Goal: Information Seeking & Learning: Learn about a topic

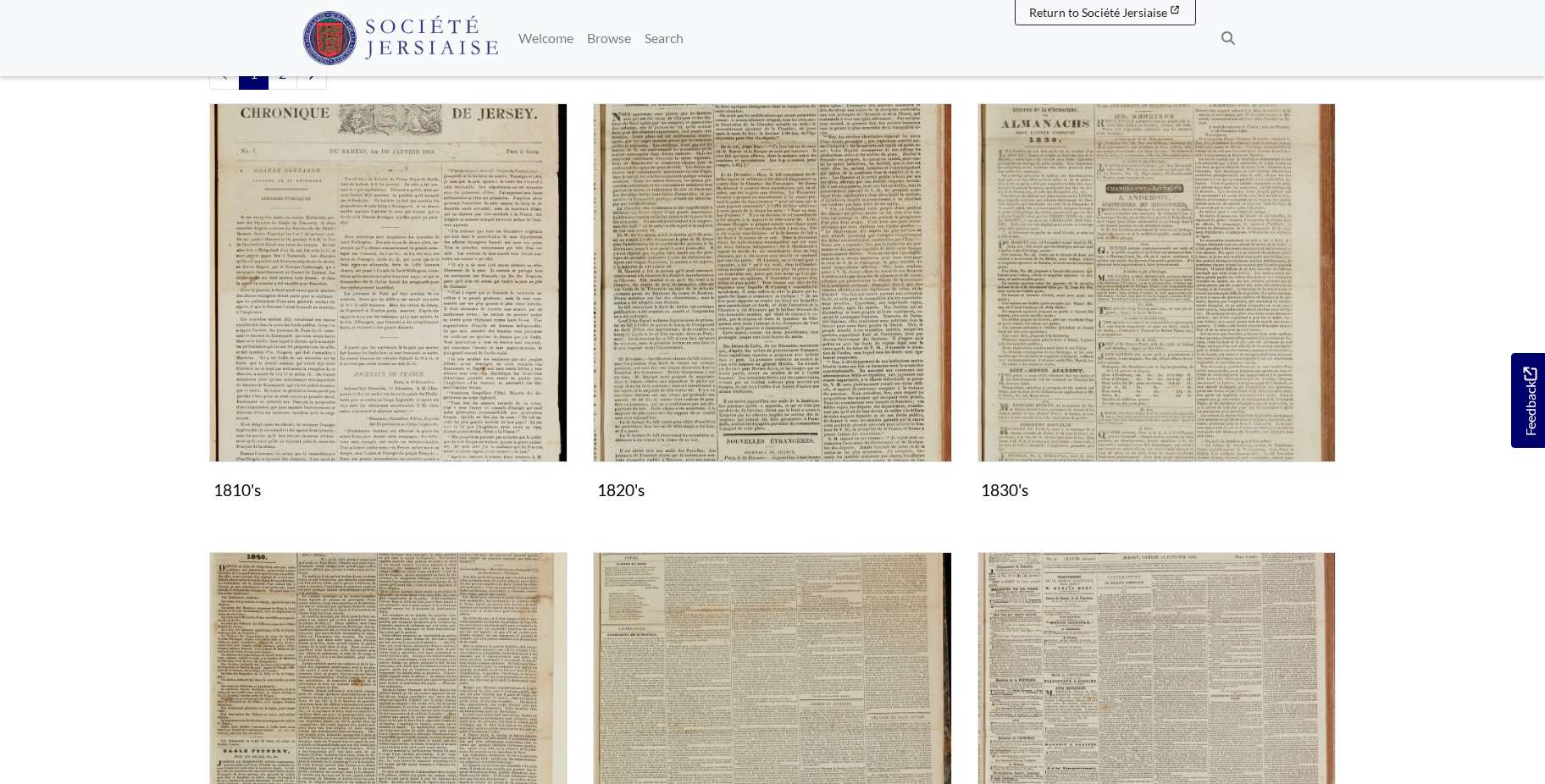
scroll to position [777, 0]
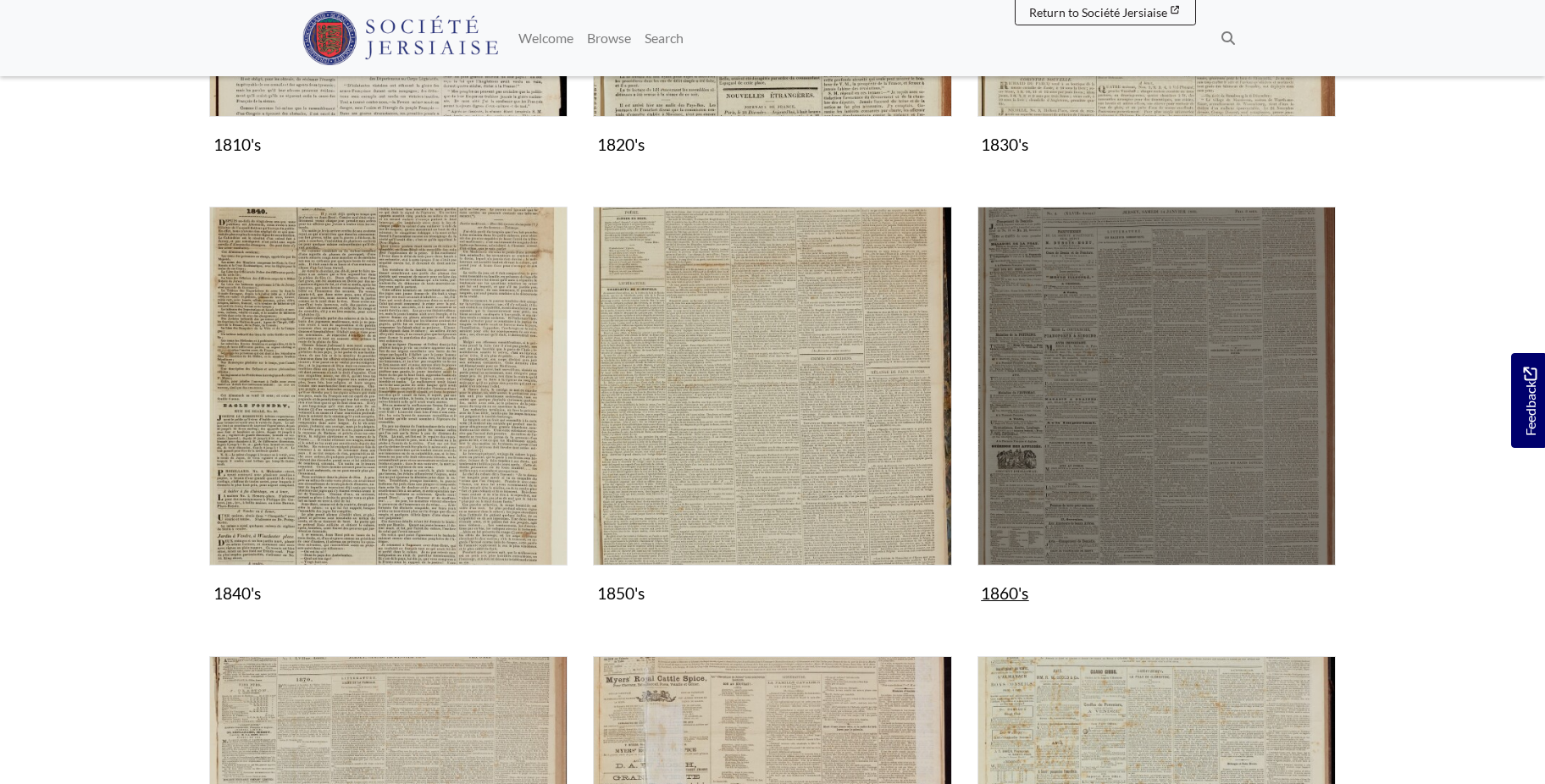
click at [1225, 413] on img "Subcollection" at bounding box center [1157, 385] width 358 height 358
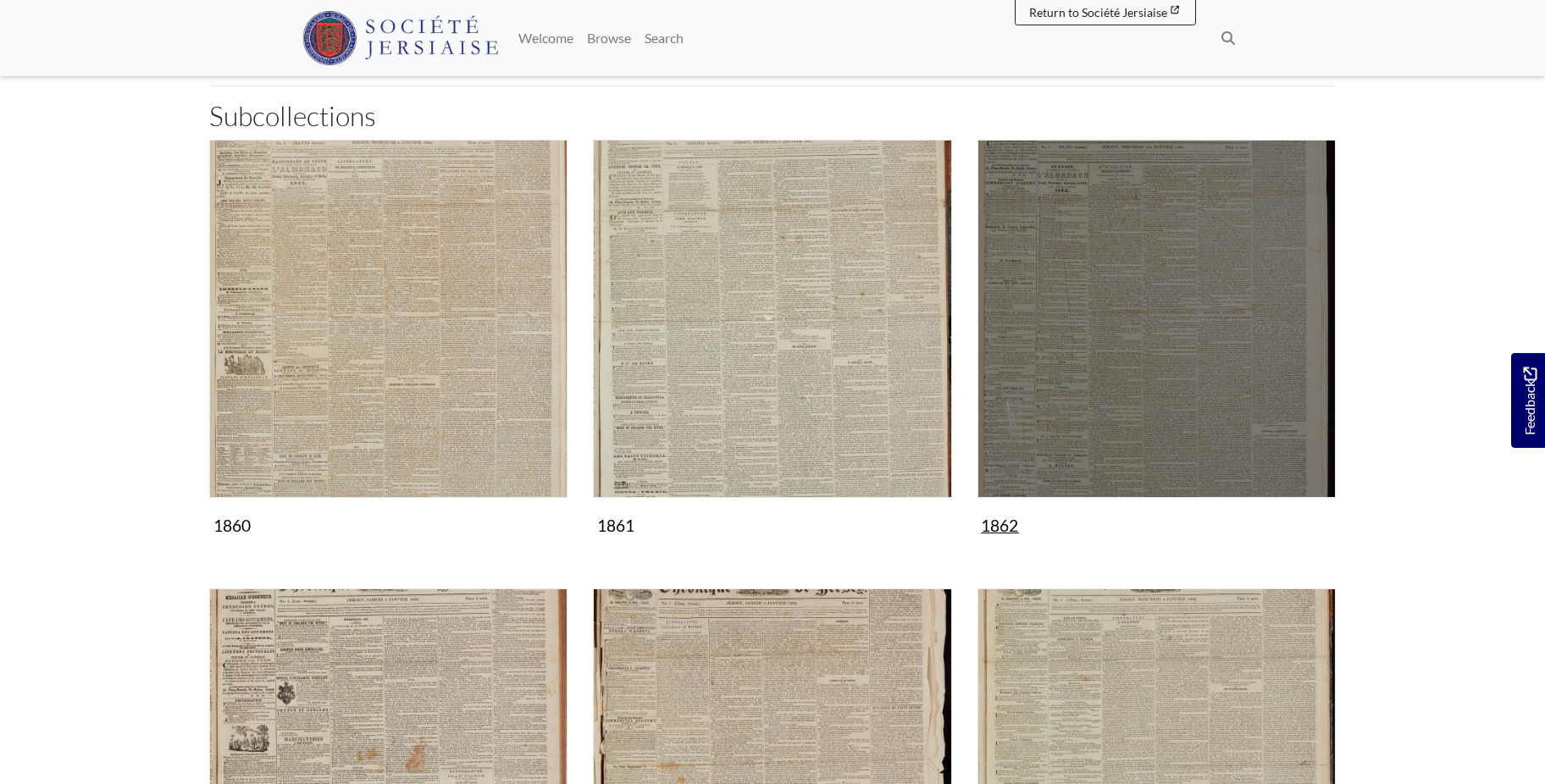
scroll to position [259, 0]
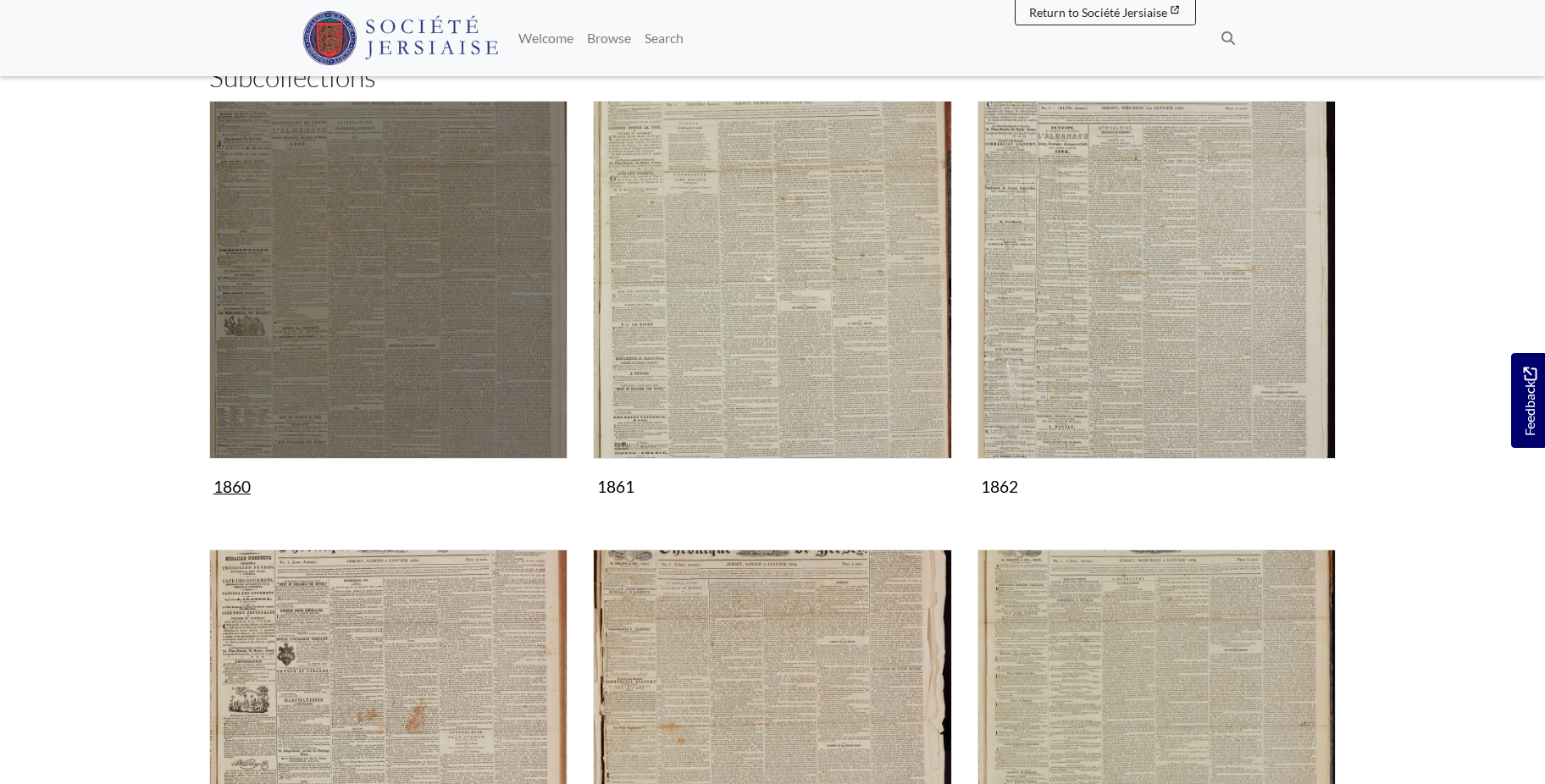
click at [450, 307] on img "Subcollection" at bounding box center [388, 279] width 358 height 358
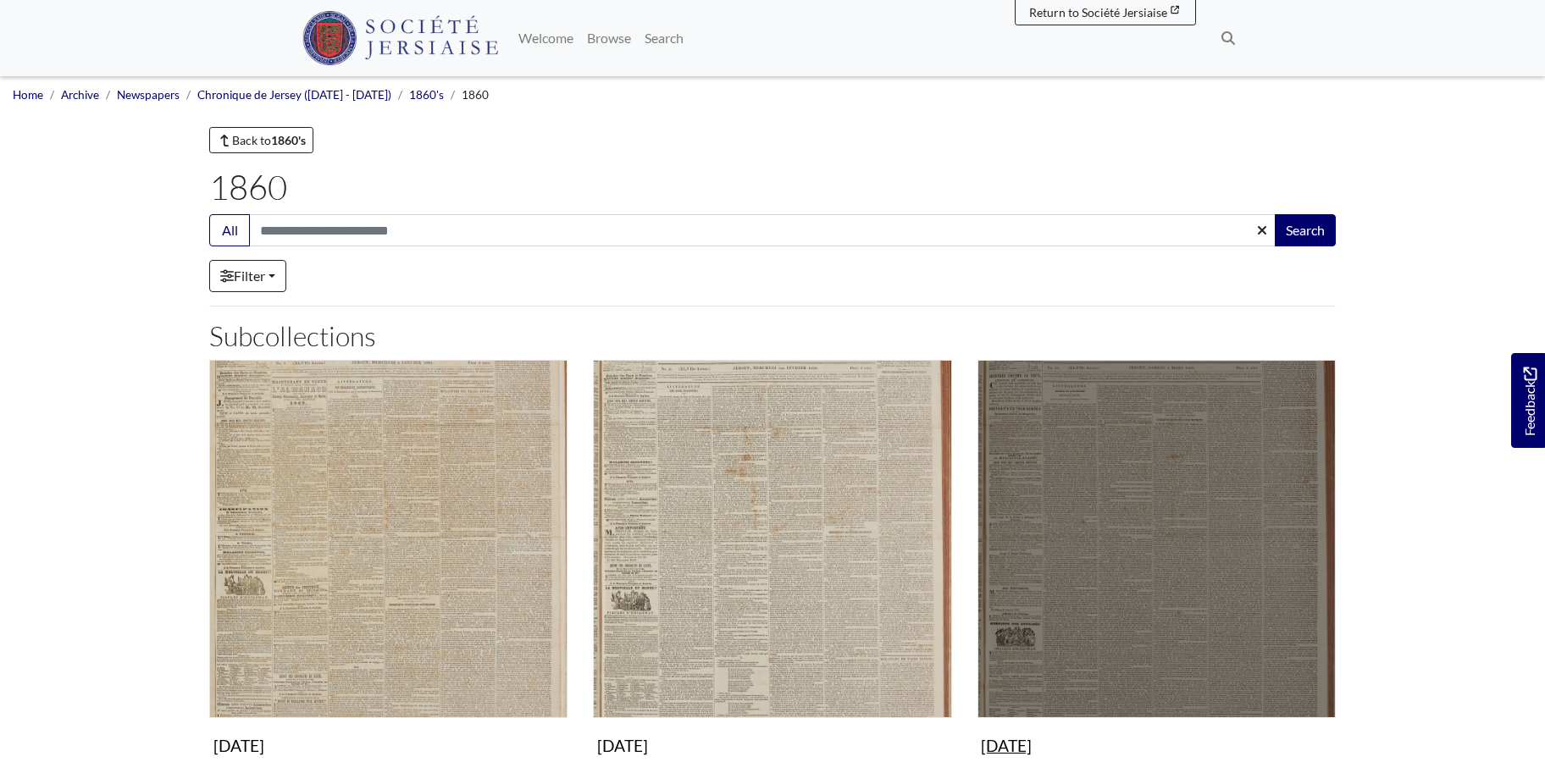
click at [1199, 590] on img "Subcollection" at bounding box center [1157, 539] width 358 height 358
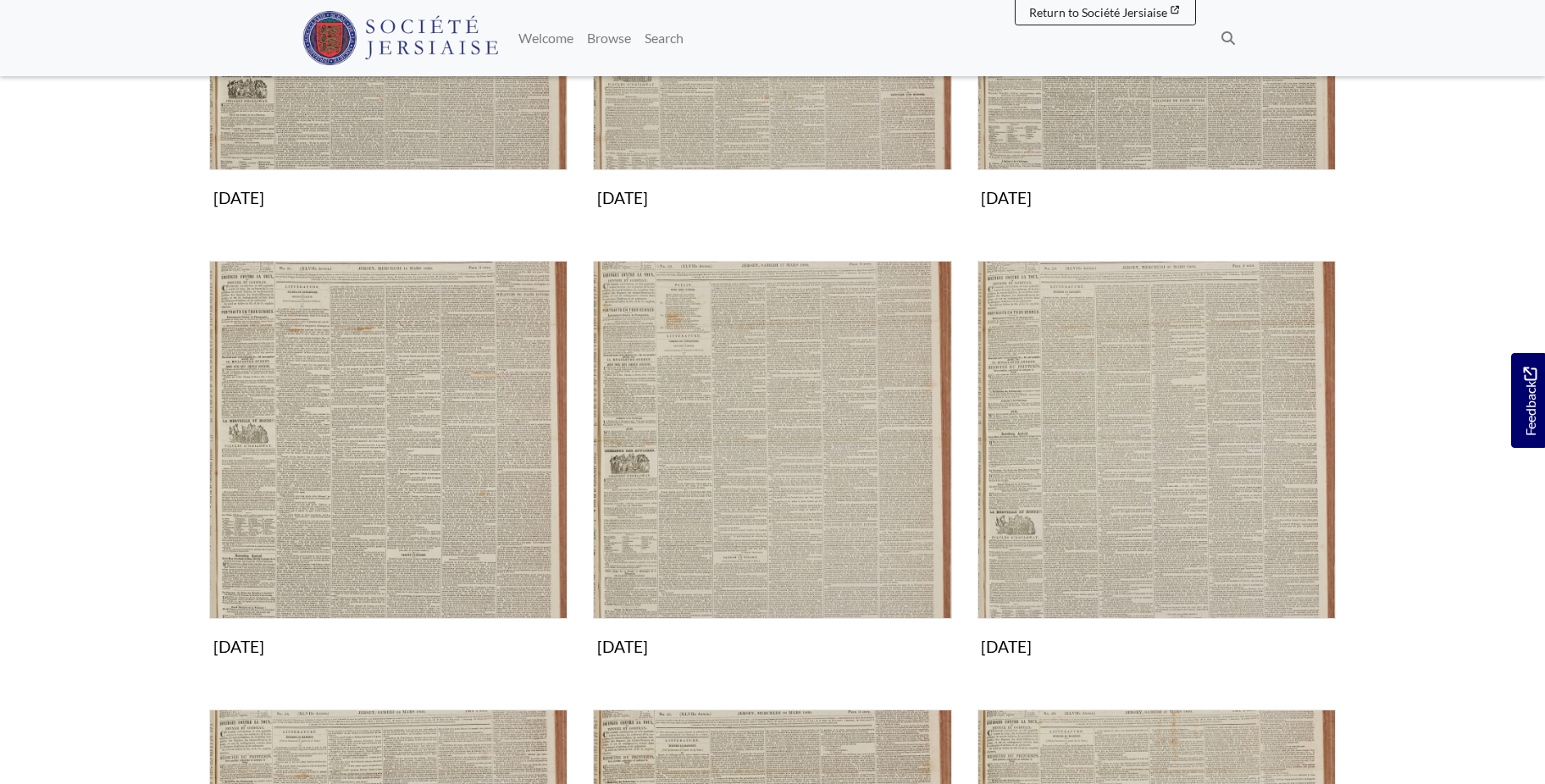
scroll to position [604, 0]
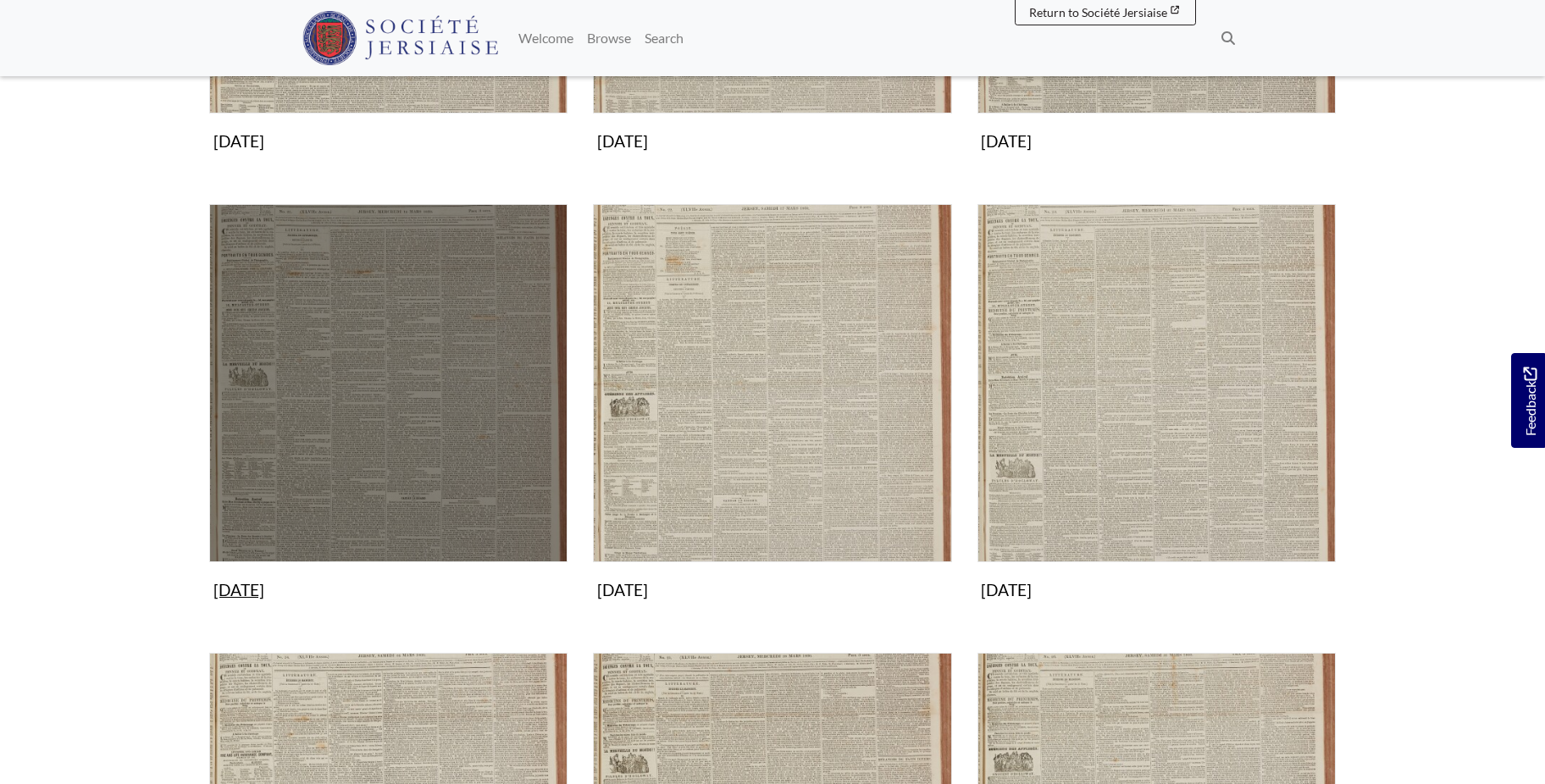
click at [418, 430] on img "Subcollection" at bounding box center [388, 383] width 358 height 358
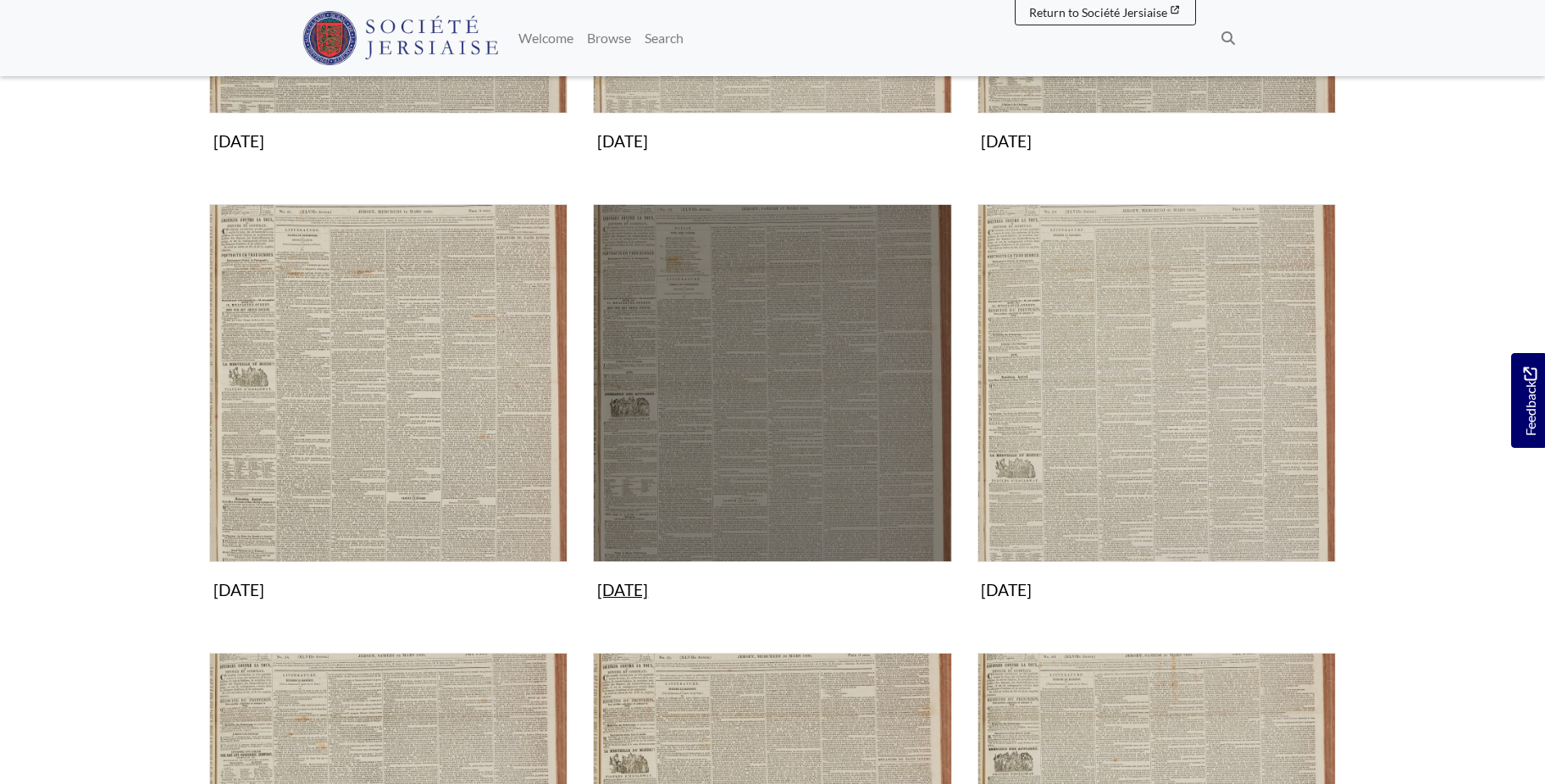
click at [851, 352] on img "Subcollection" at bounding box center [772, 383] width 358 height 358
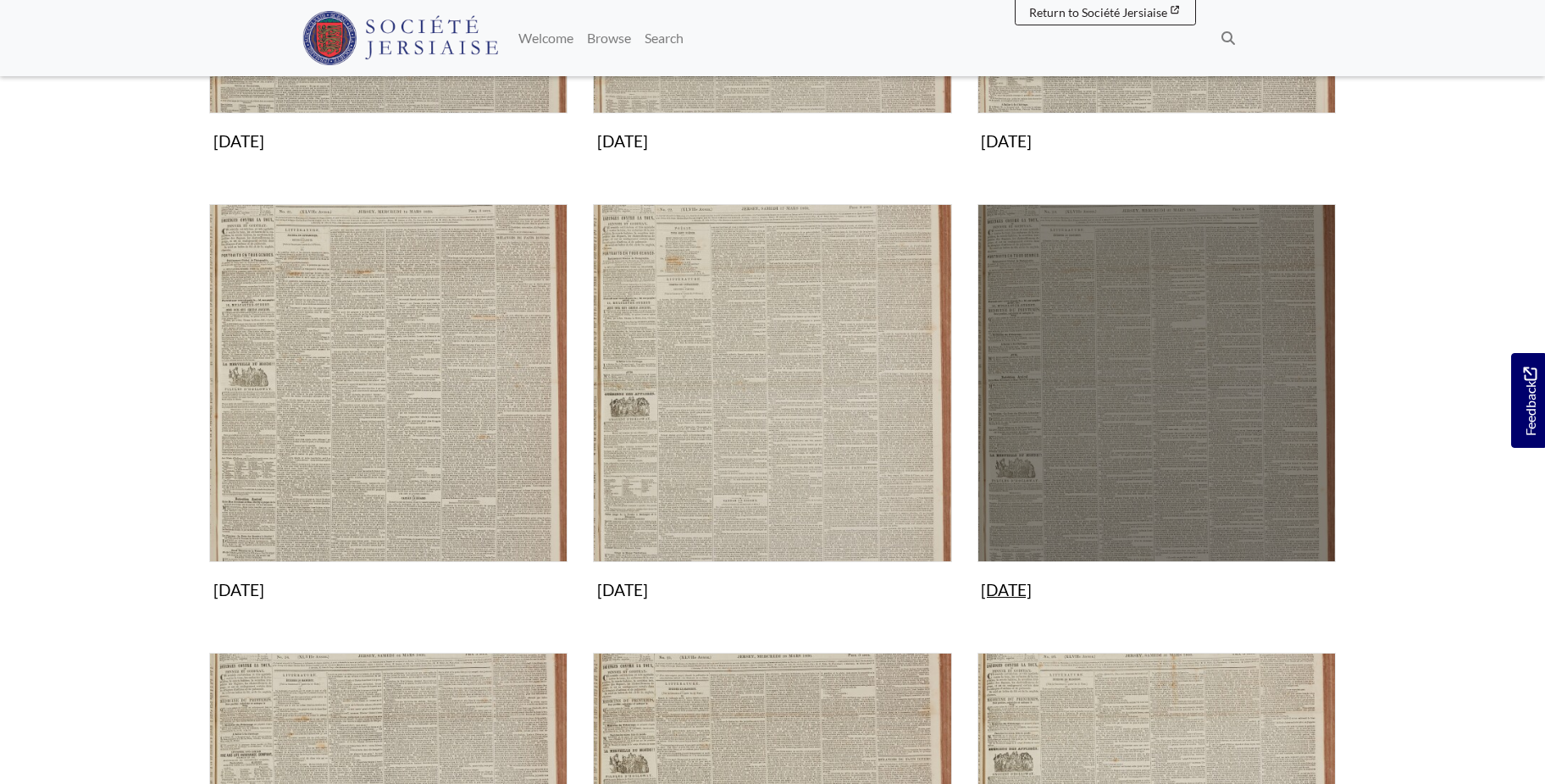
click at [1214, 335] on img "Subcollection" at bounding box center [1157, 383] width 358 height 358
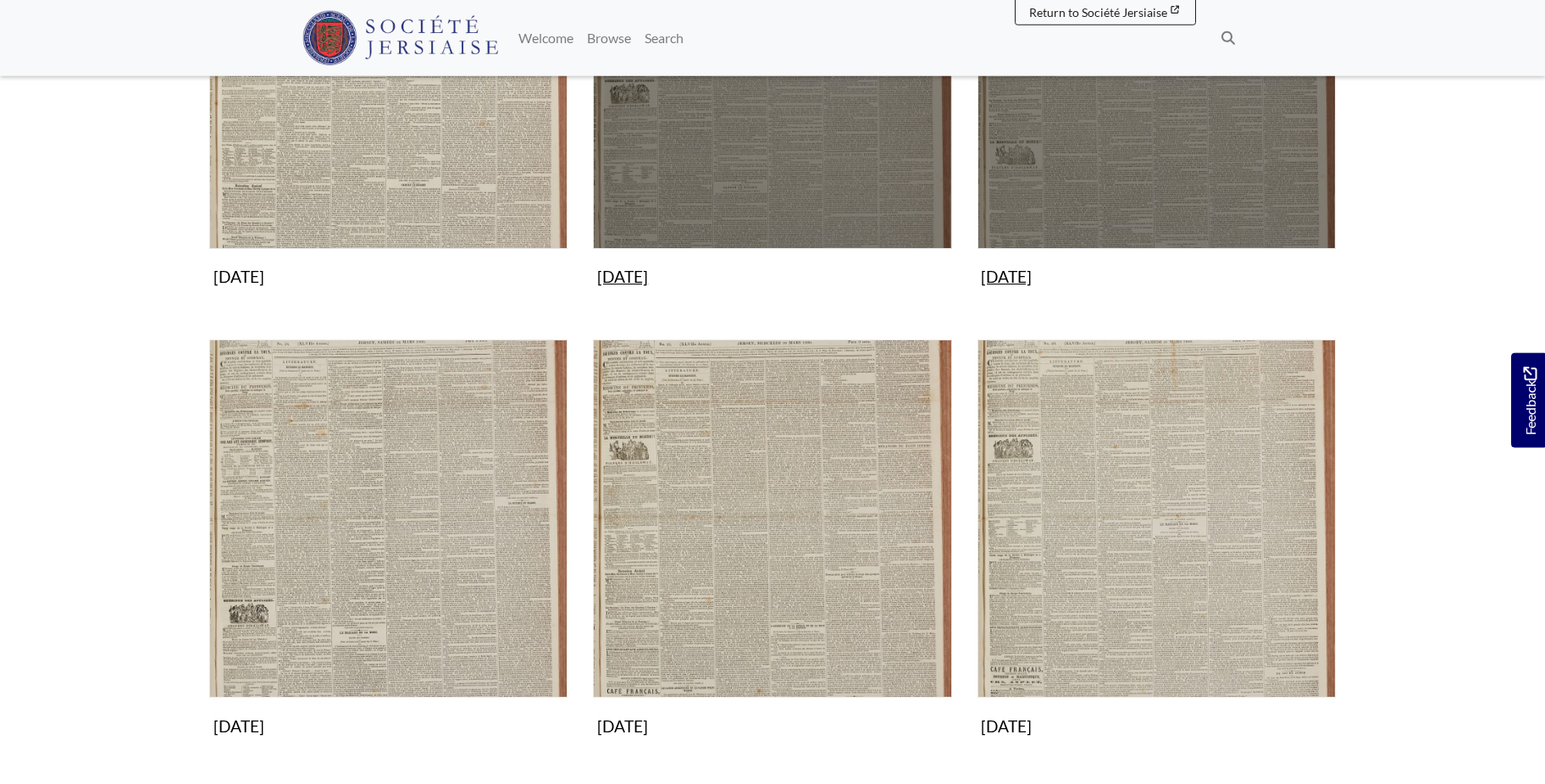
scroll to position [950, 0]
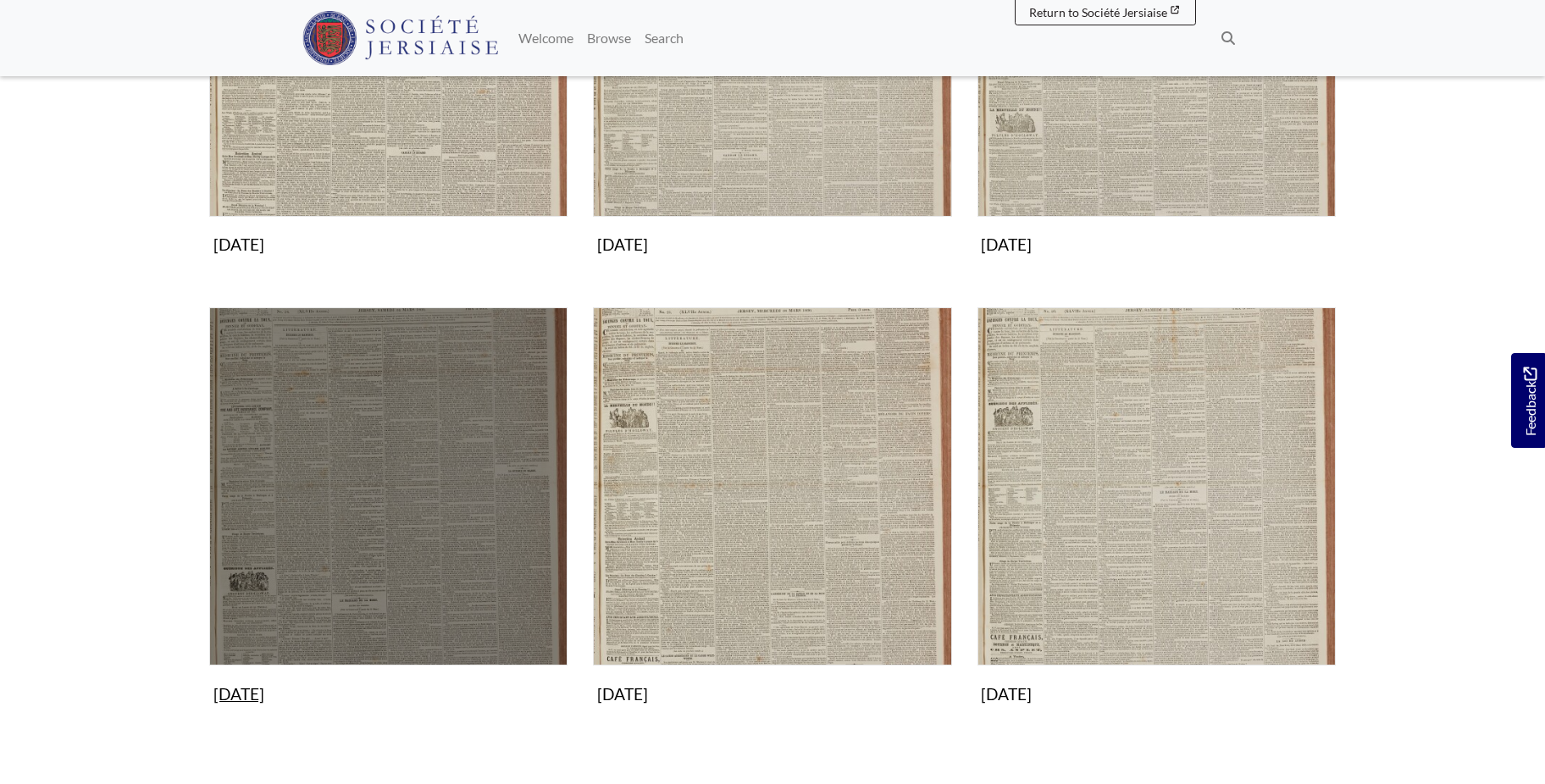
click at [427, 454] on img "Subcollection" at bounding box center [388, 486] width 358 height 358
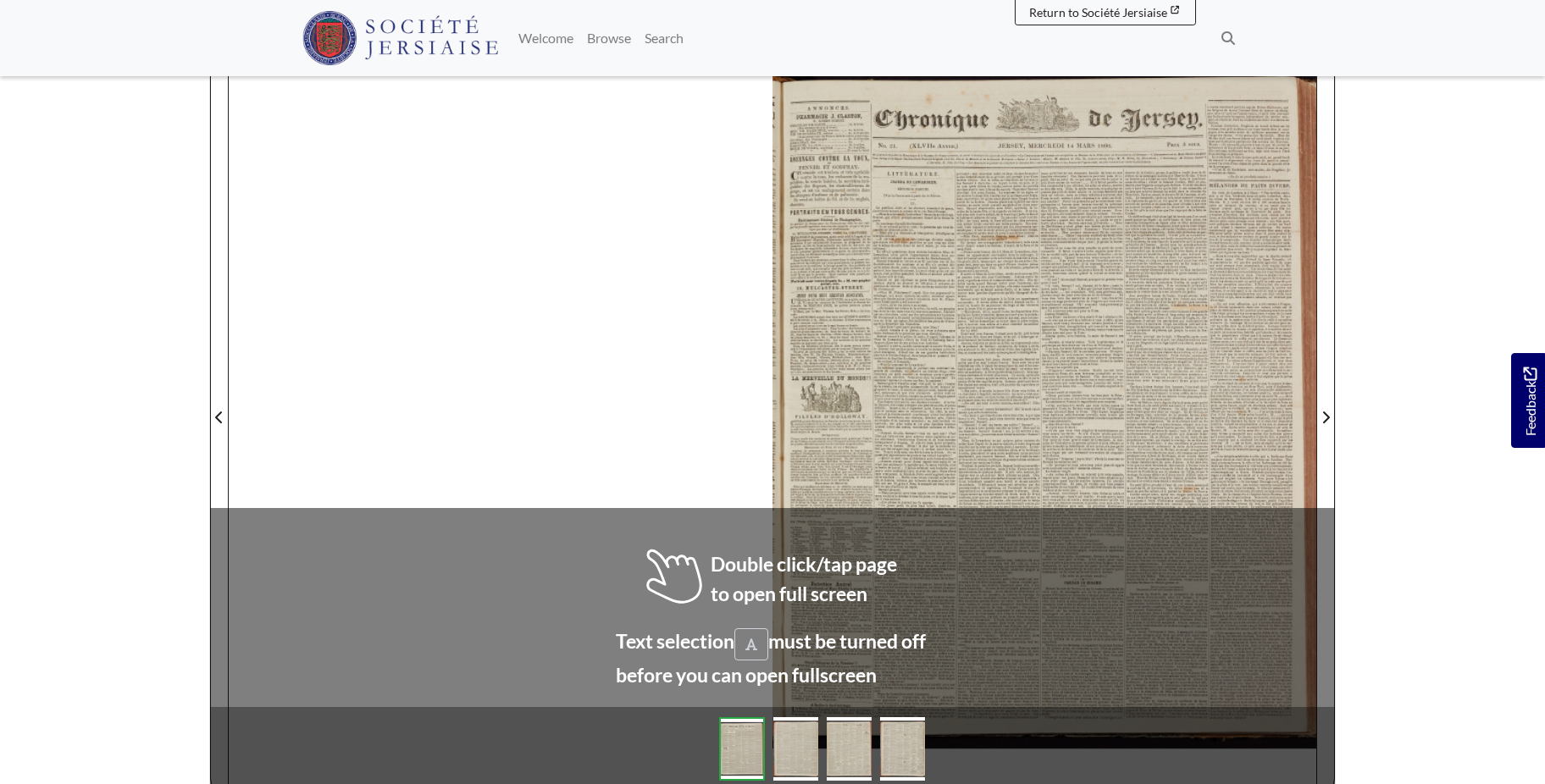
scroll to position [244, 0]
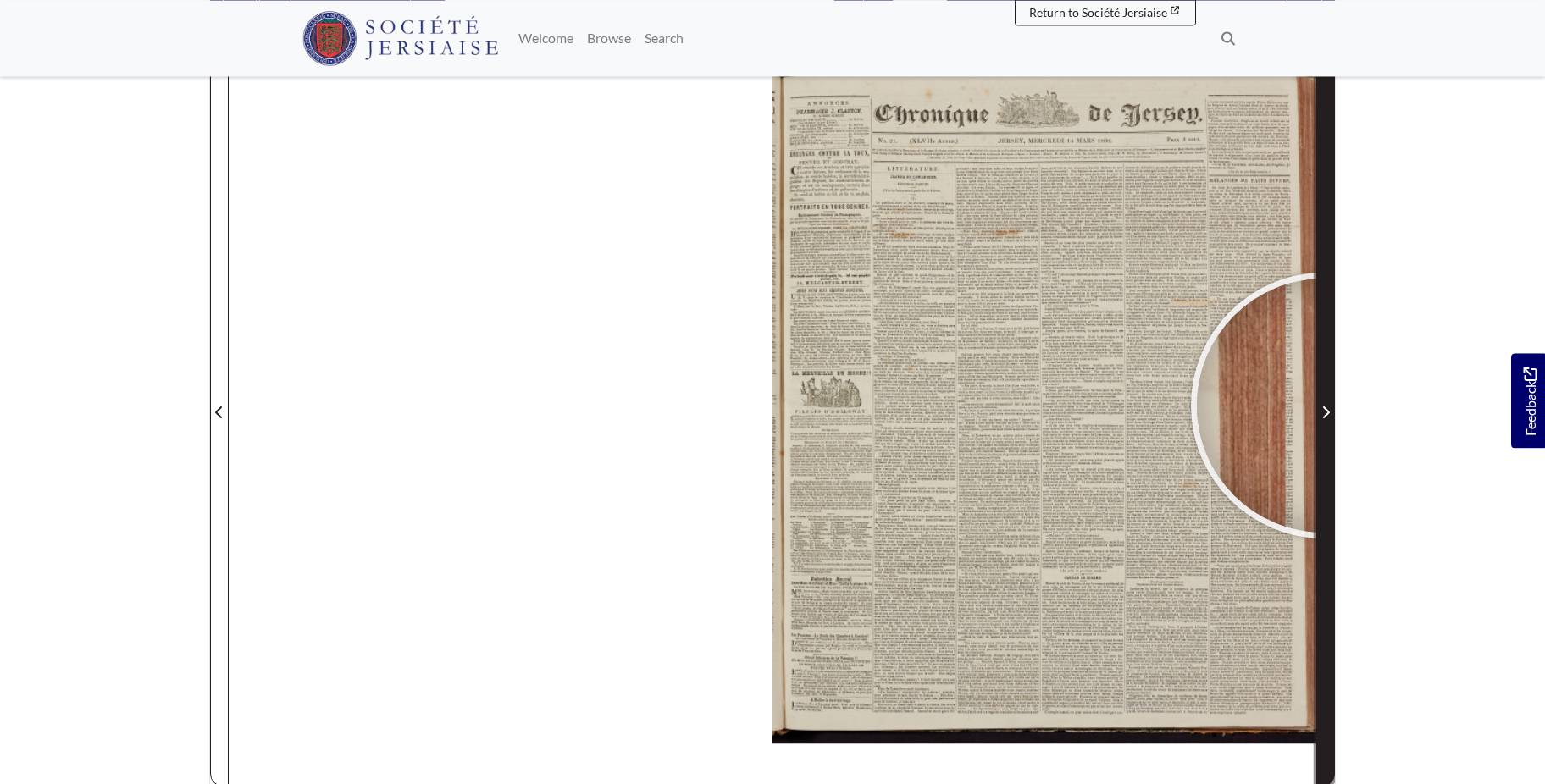
click at [1324, 406] on span "Next Page" at bounding box center [1325, 412] width 17 height 20
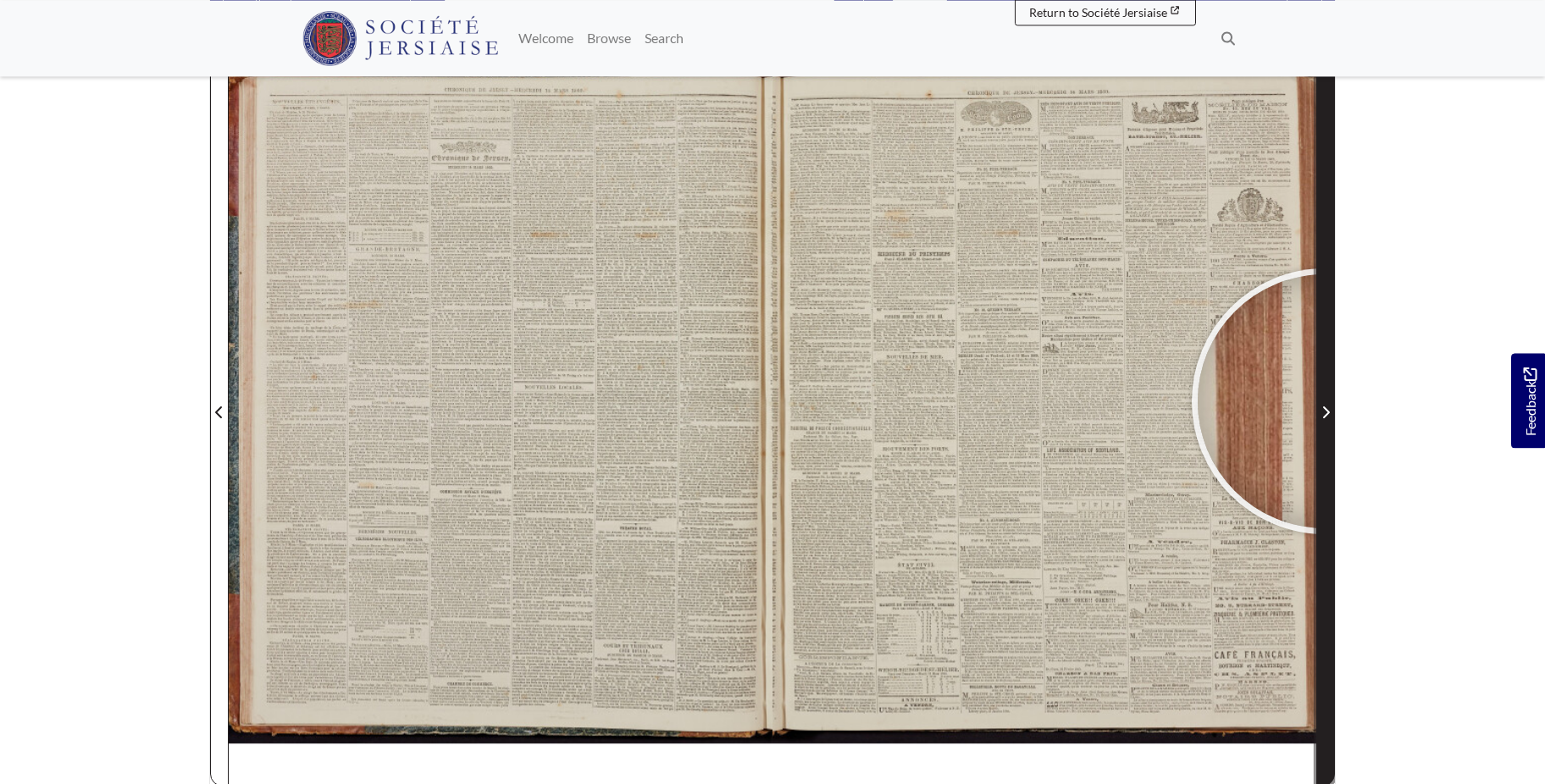
click at [1325, 401] on span "Next Page" at bounding box center [1325, 402] width 17 height 767
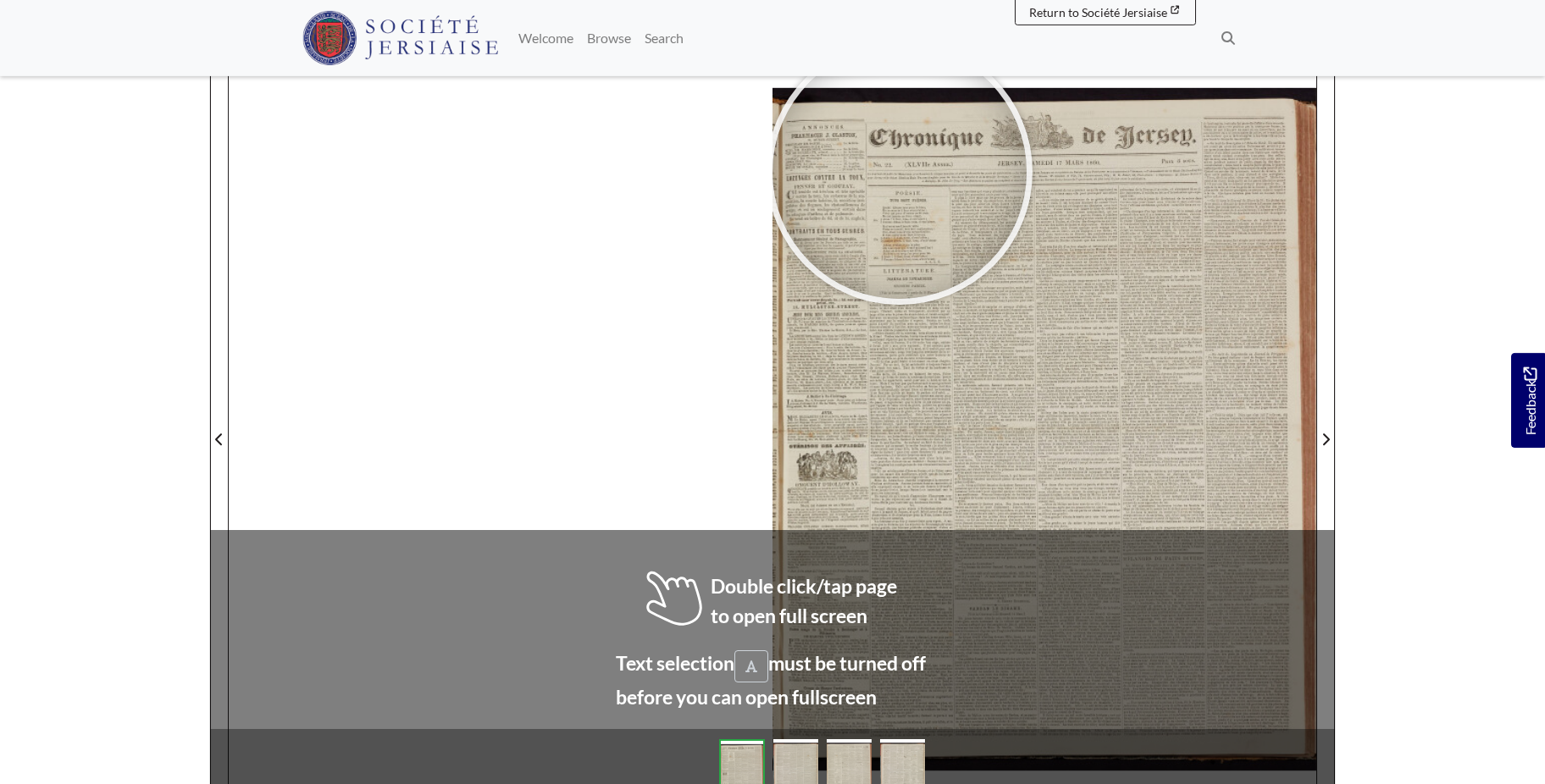
scroll to position [219, 0]
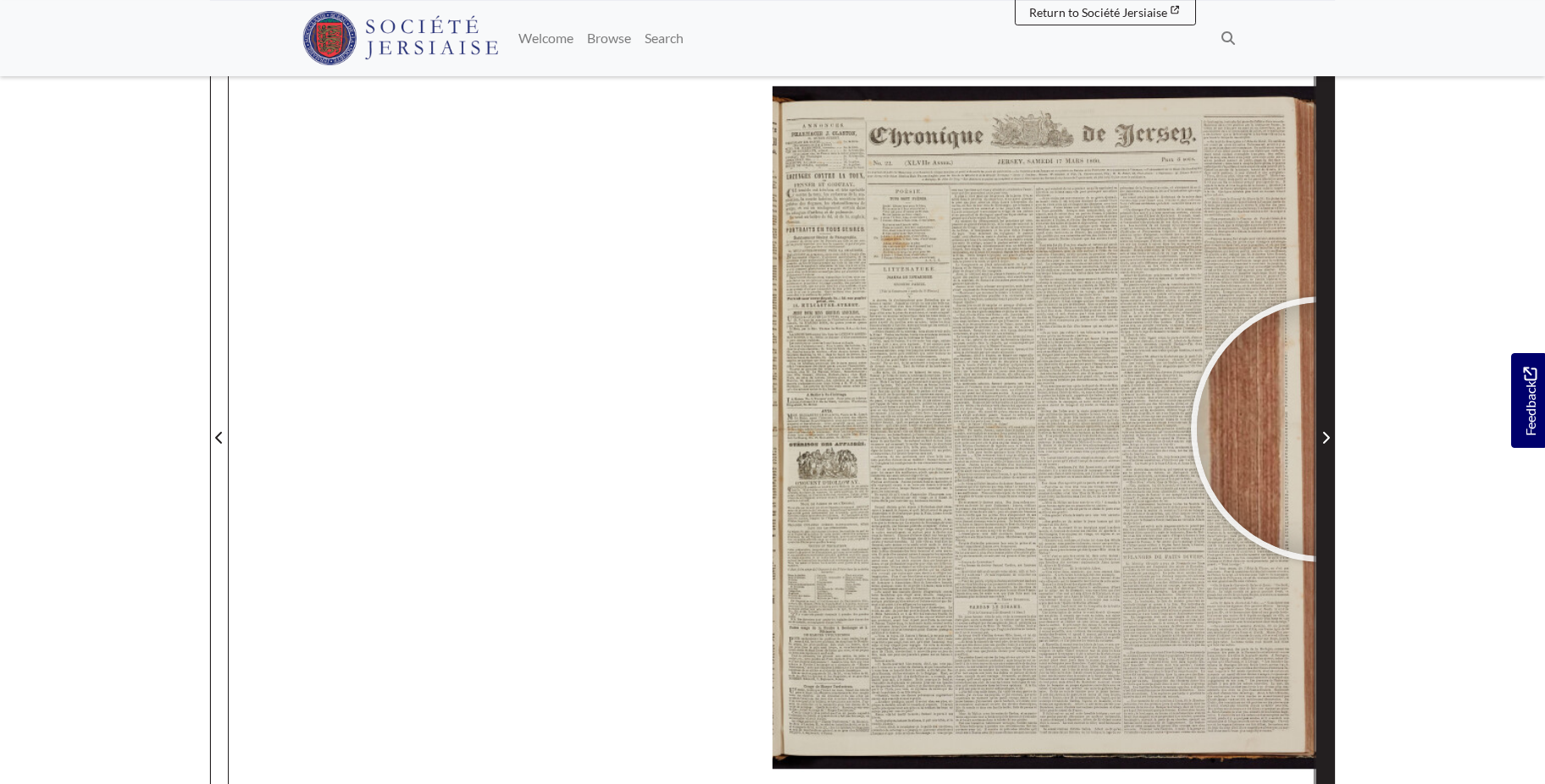
click at [1324, 429] on span "Next Page" at bounding box center [1325, 438] width 17 height 20
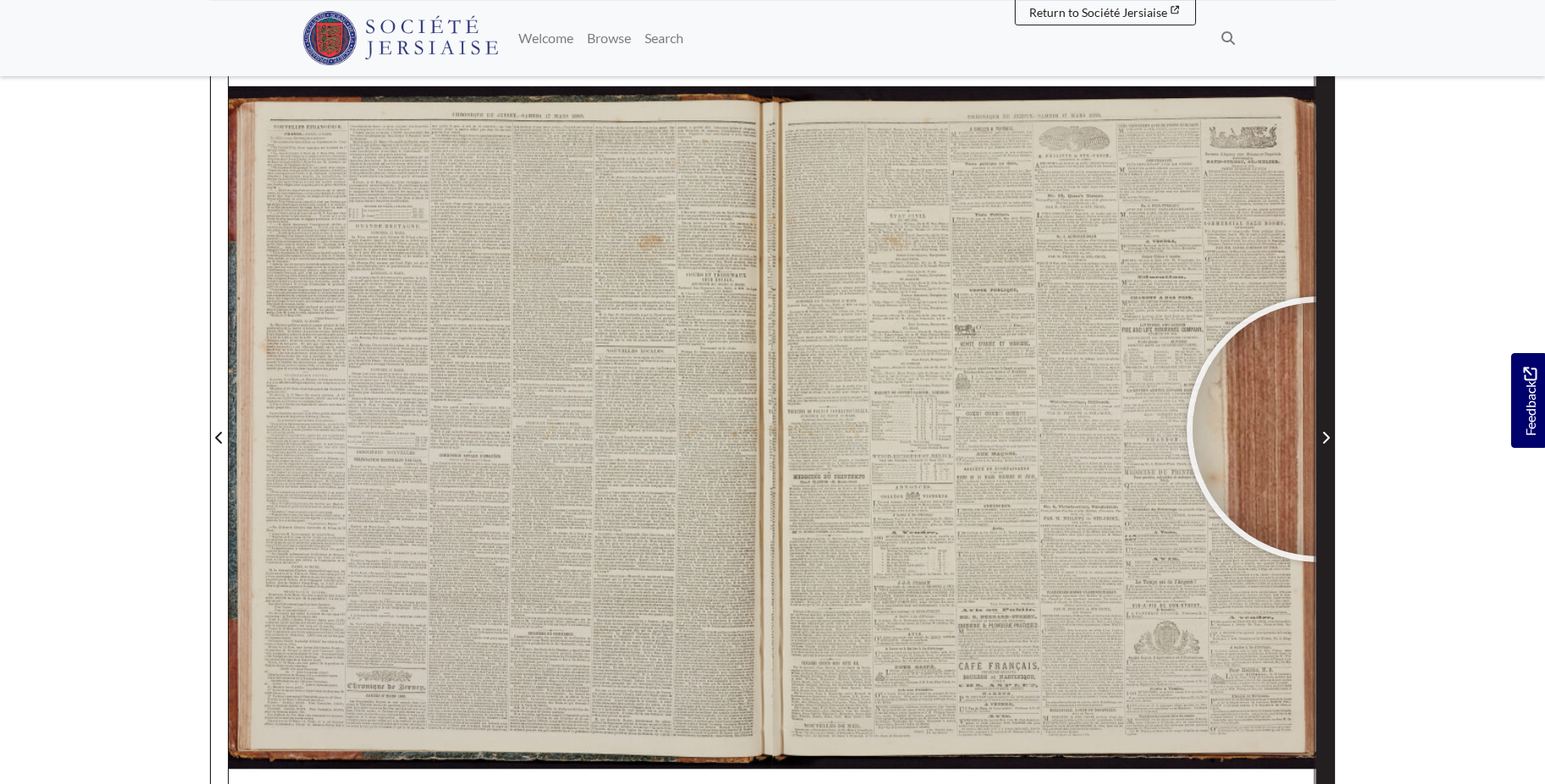
click at [1320, 429] on span "Next Page" at bounding box center [1325, 438] width 17 height 20
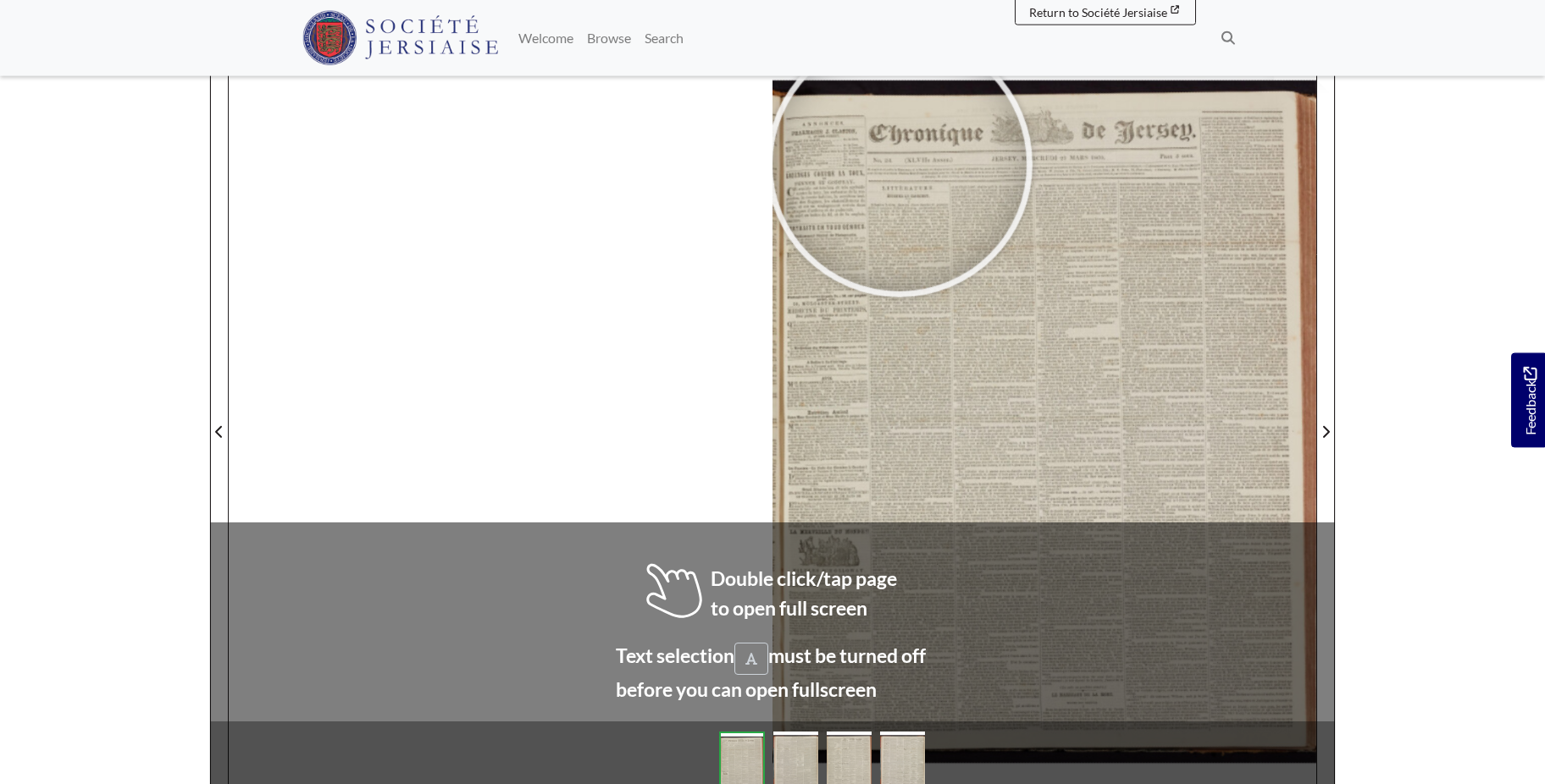
scroll to position [234, 0]
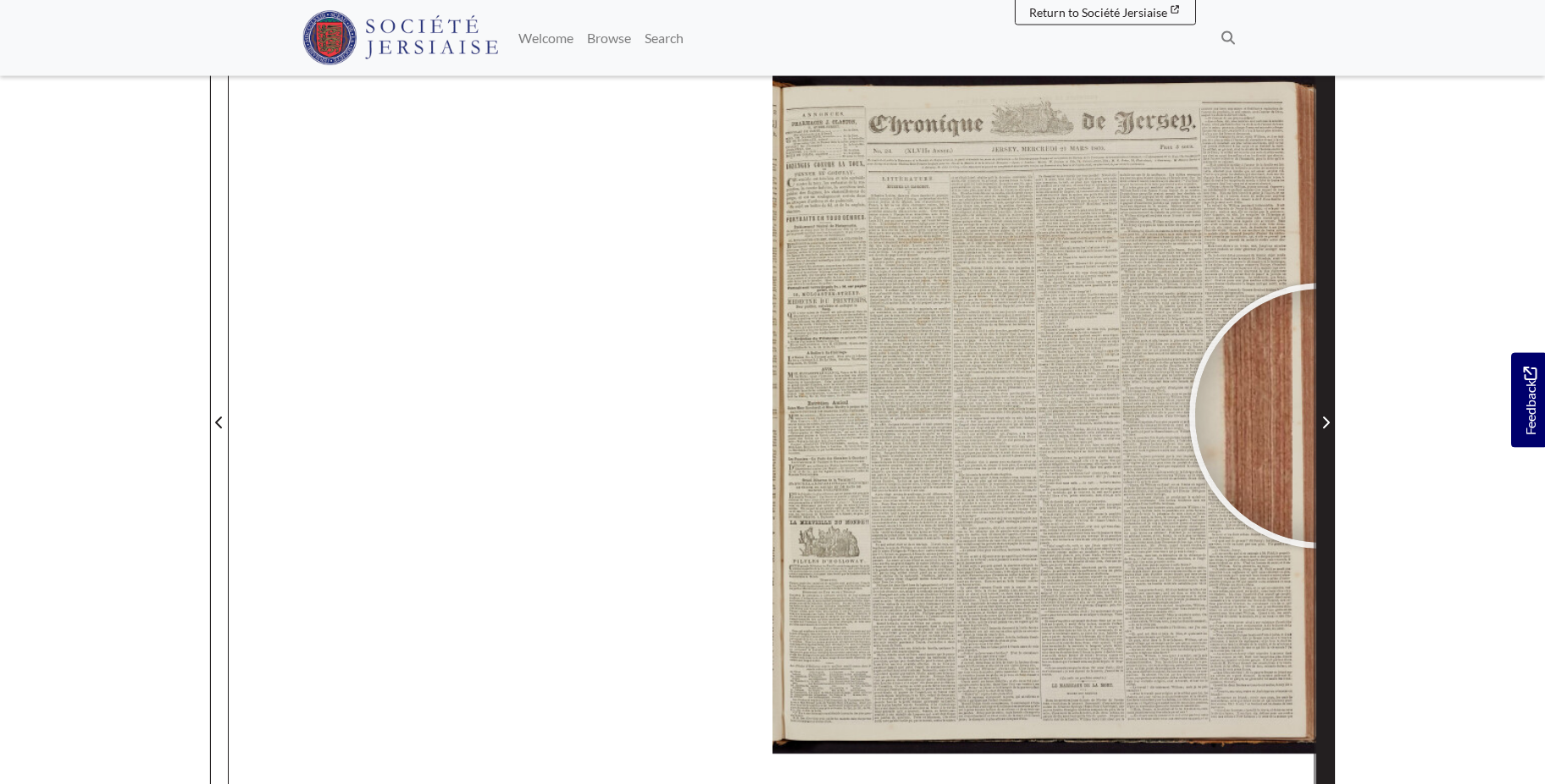
click at [1322, 416] on span "Next Page" at bounding box center [1325, 422] width 17 height 20
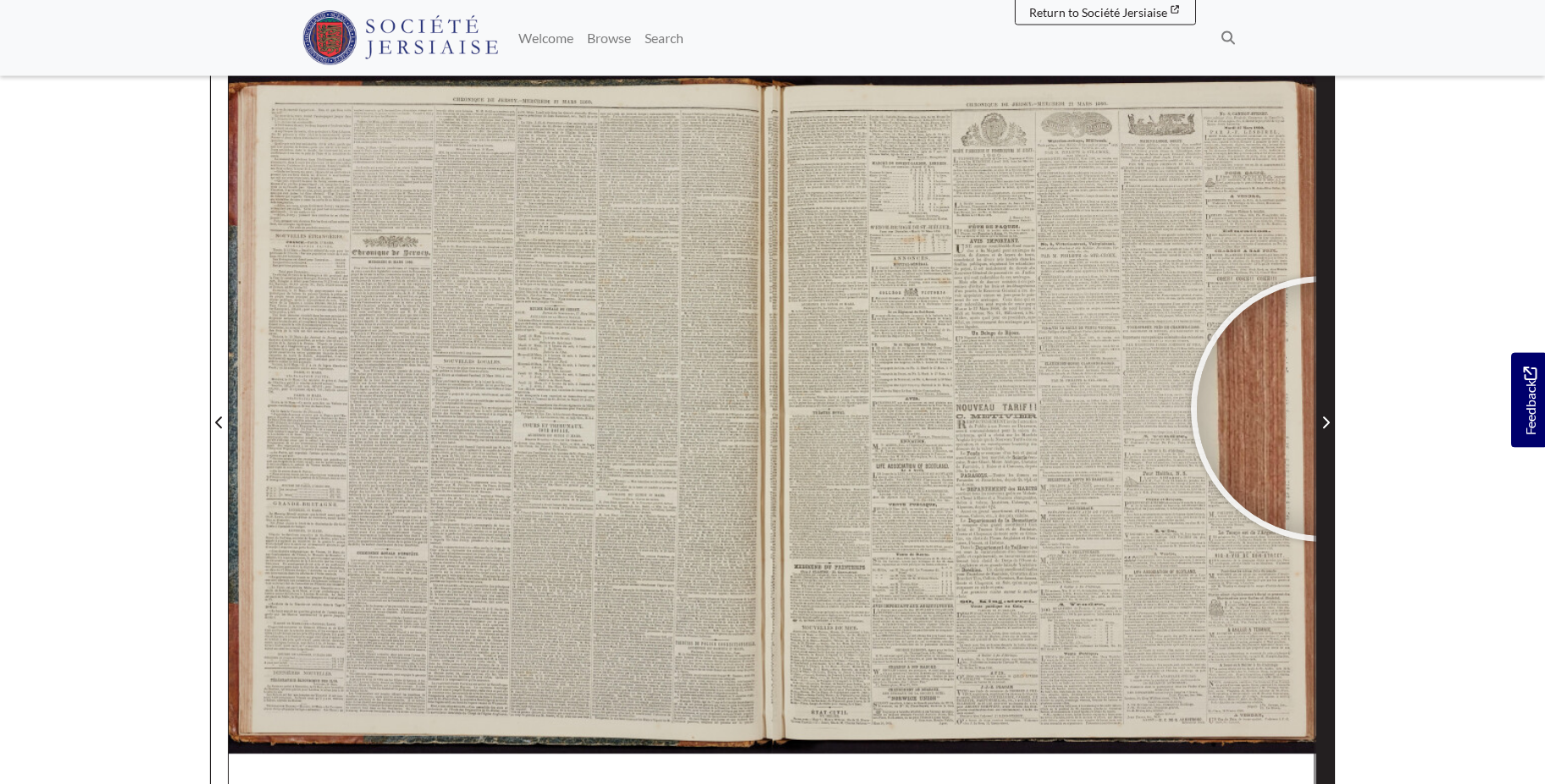
click at [1324, 409] on span "Next Page" at bounding box center [1325, 412] width 17 height 767
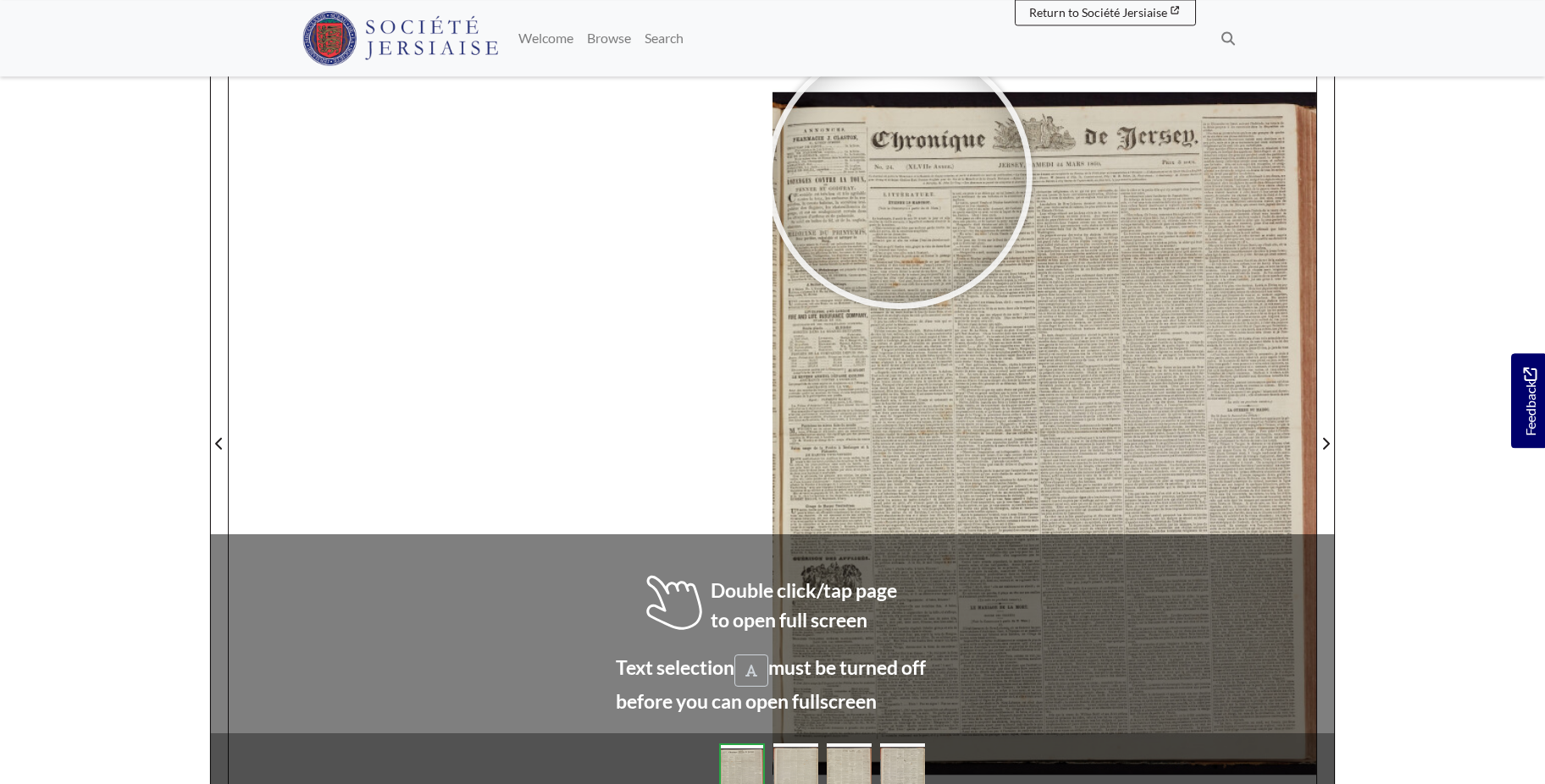
scroll to position [228, 0]
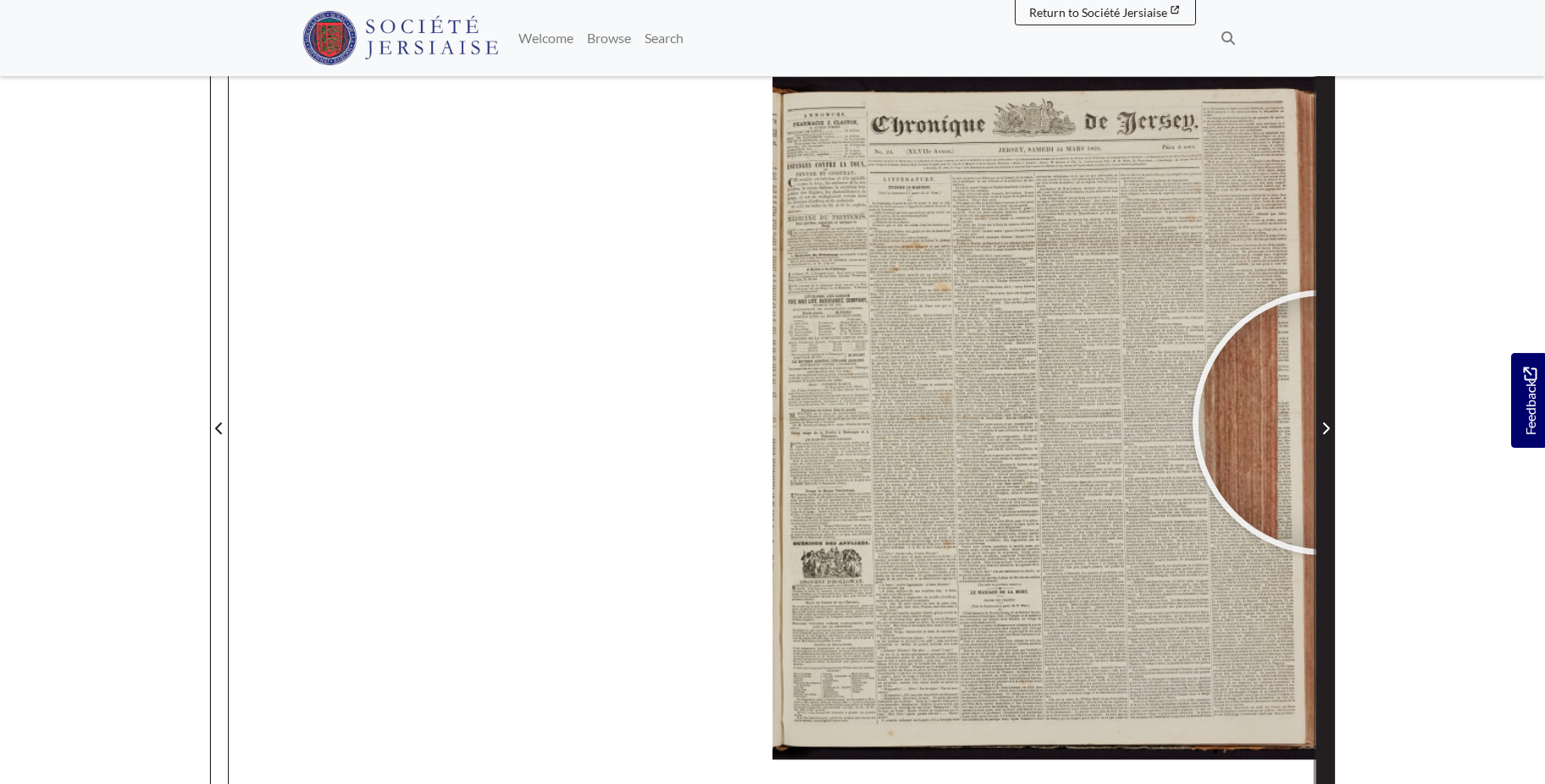
click at [1325, 423] on icon "Next Page" at bounding box center [1325, 429] width 8 height 14
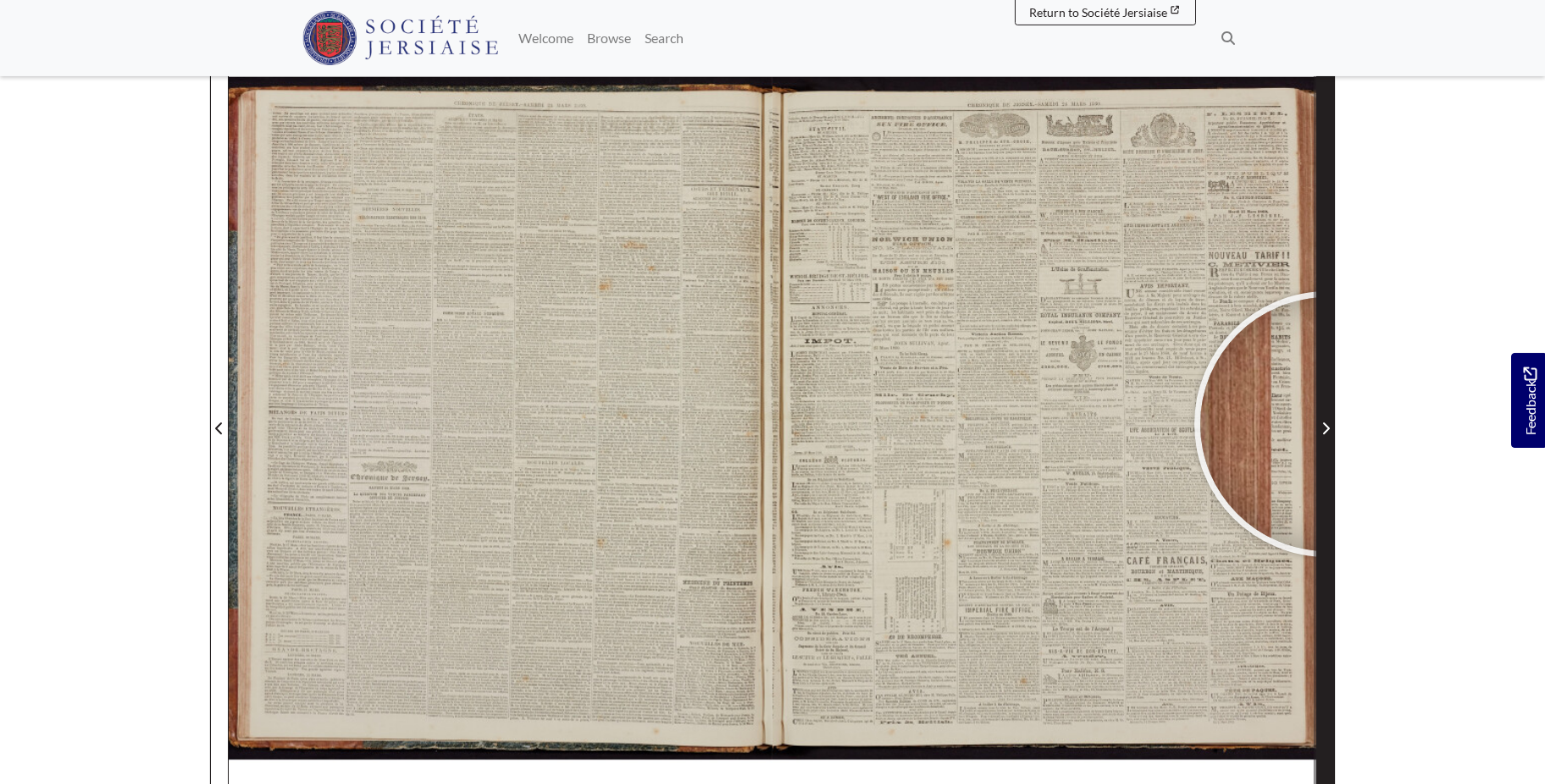
click at [1327, 424] on icon "Next Page" at bounding box center [1325, 429] width 8 height 14
